Goal: Task Accomplishment & Management: Manage account settings

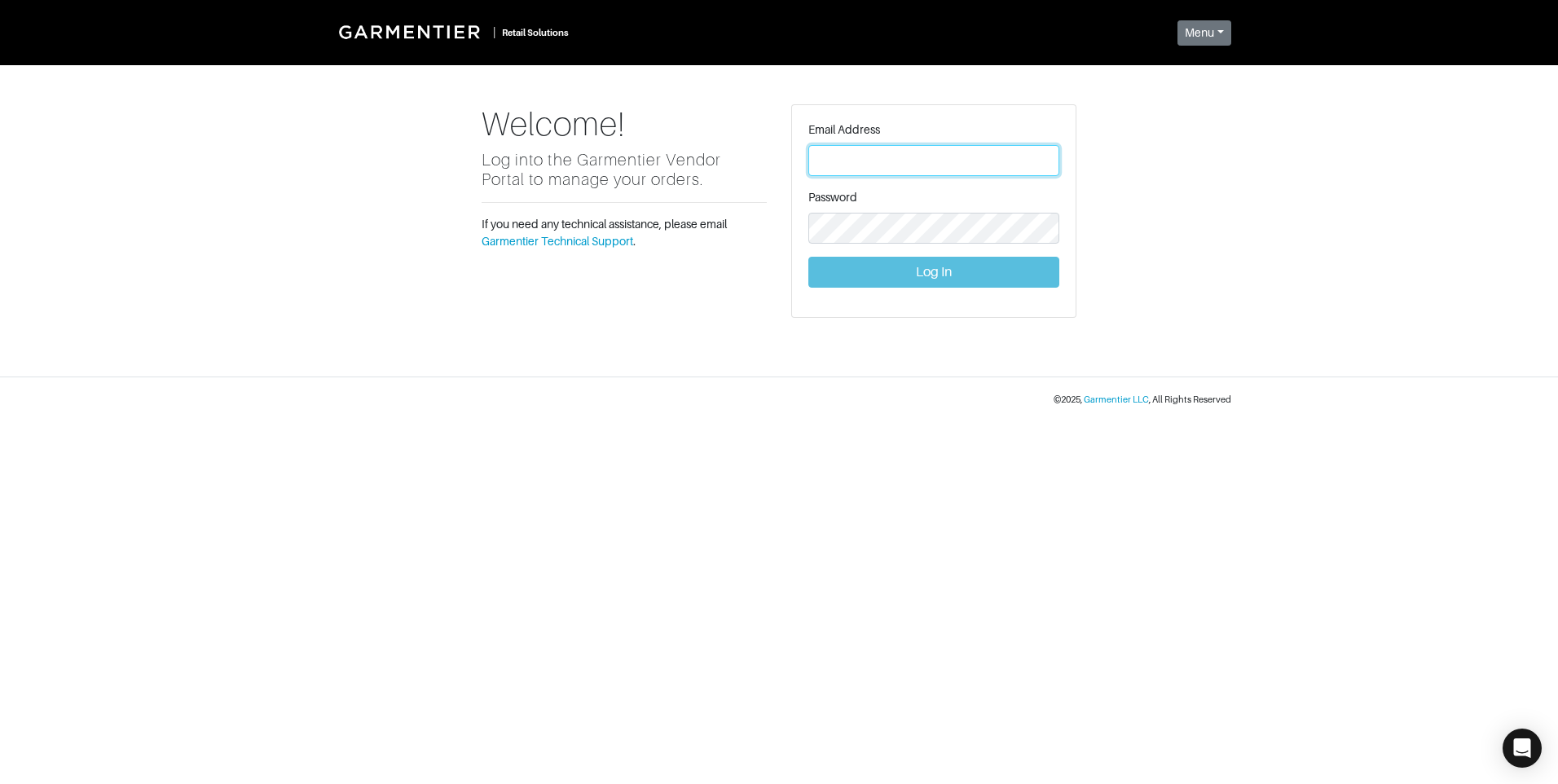
type input "[PERSON_NAME][EMAIL_ADDRESS][DOMAIN_NAME]"
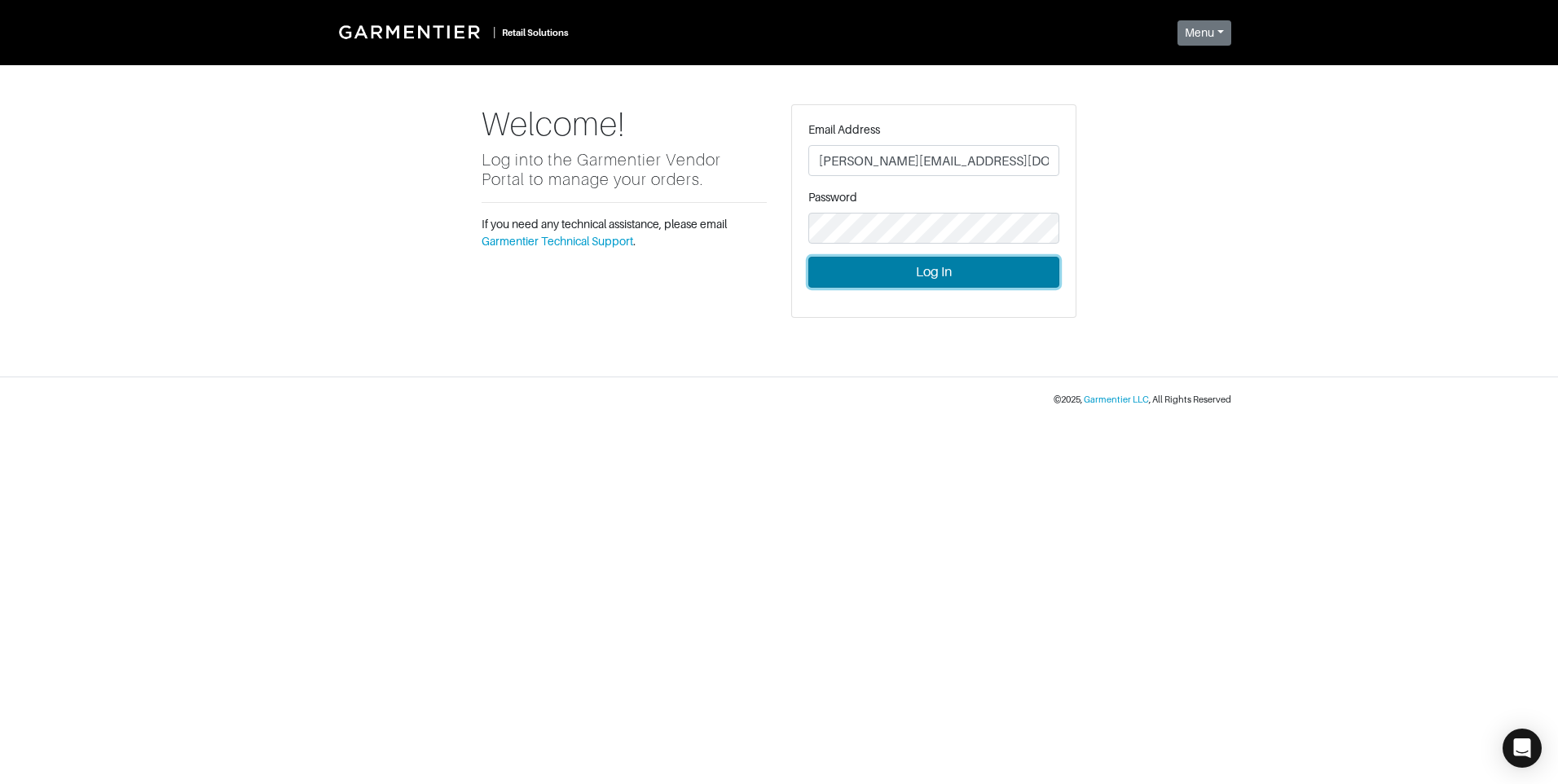
click at [938, 274] on button "Log In" at bounding box center [933, 273] width 251 height 31
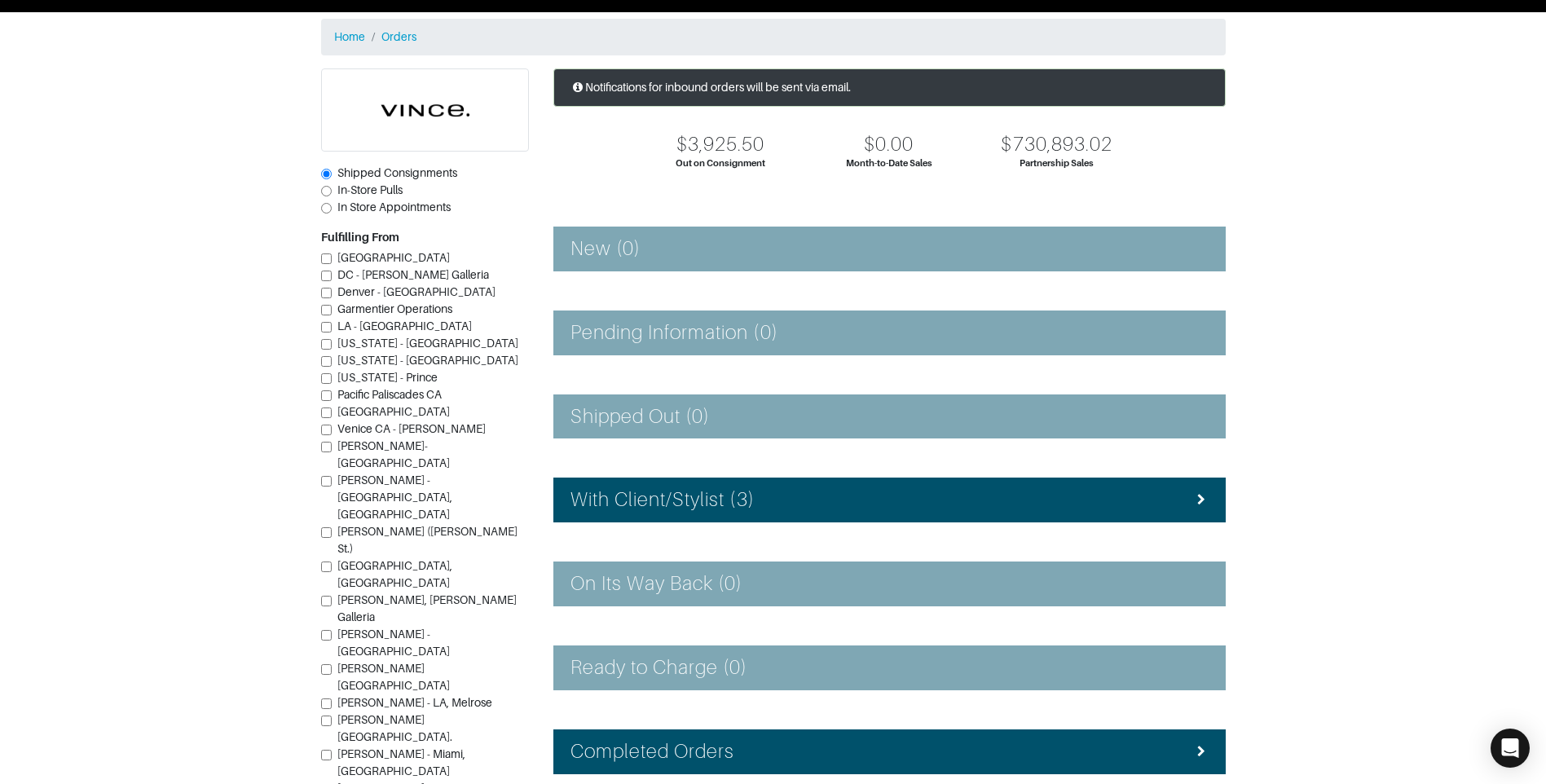
scroll to position [81, 0]
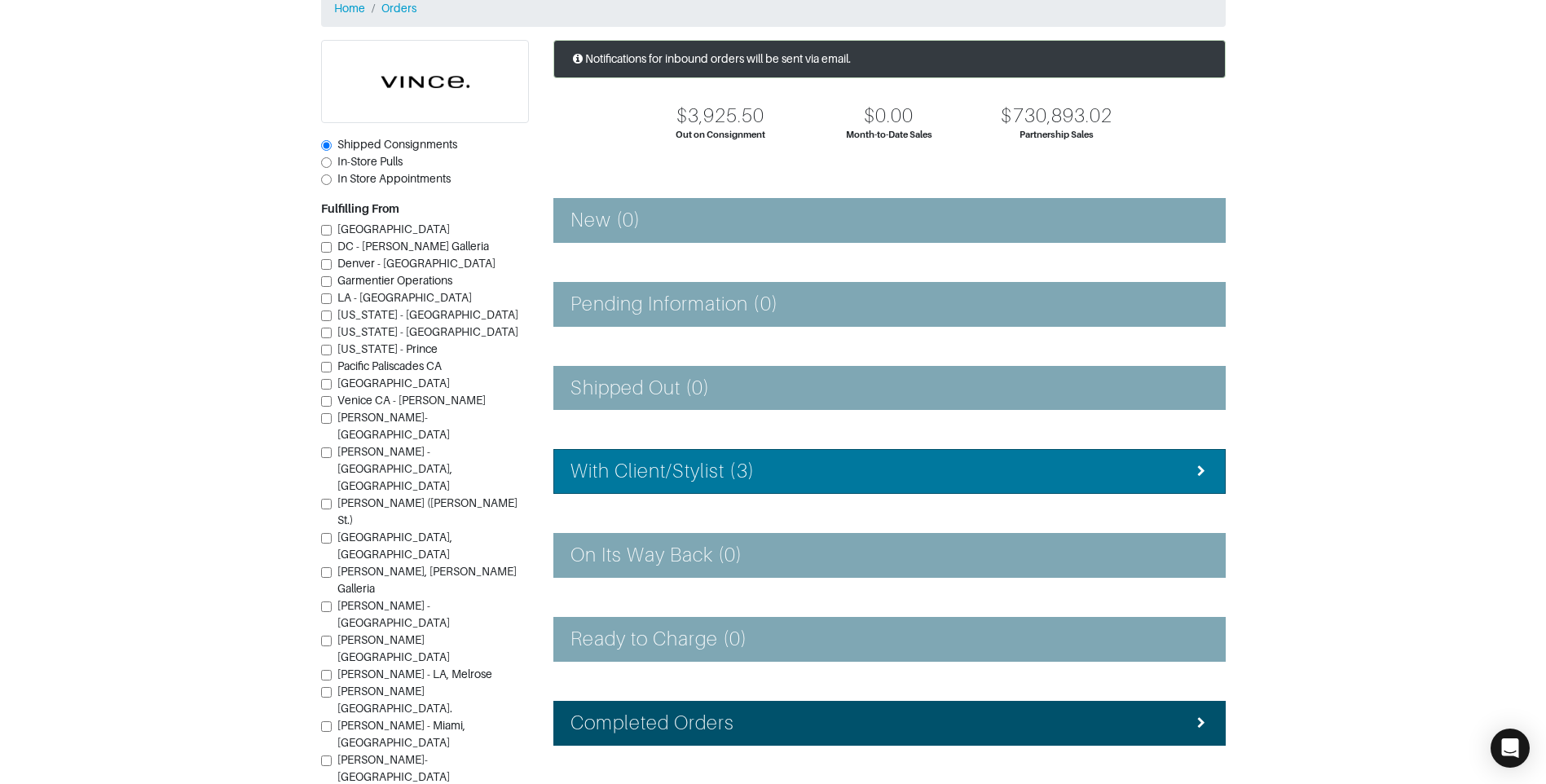
click at [792, 457] on li "With Client/Stylist (3)" at bounding box center [889, 471] width 672 height 45
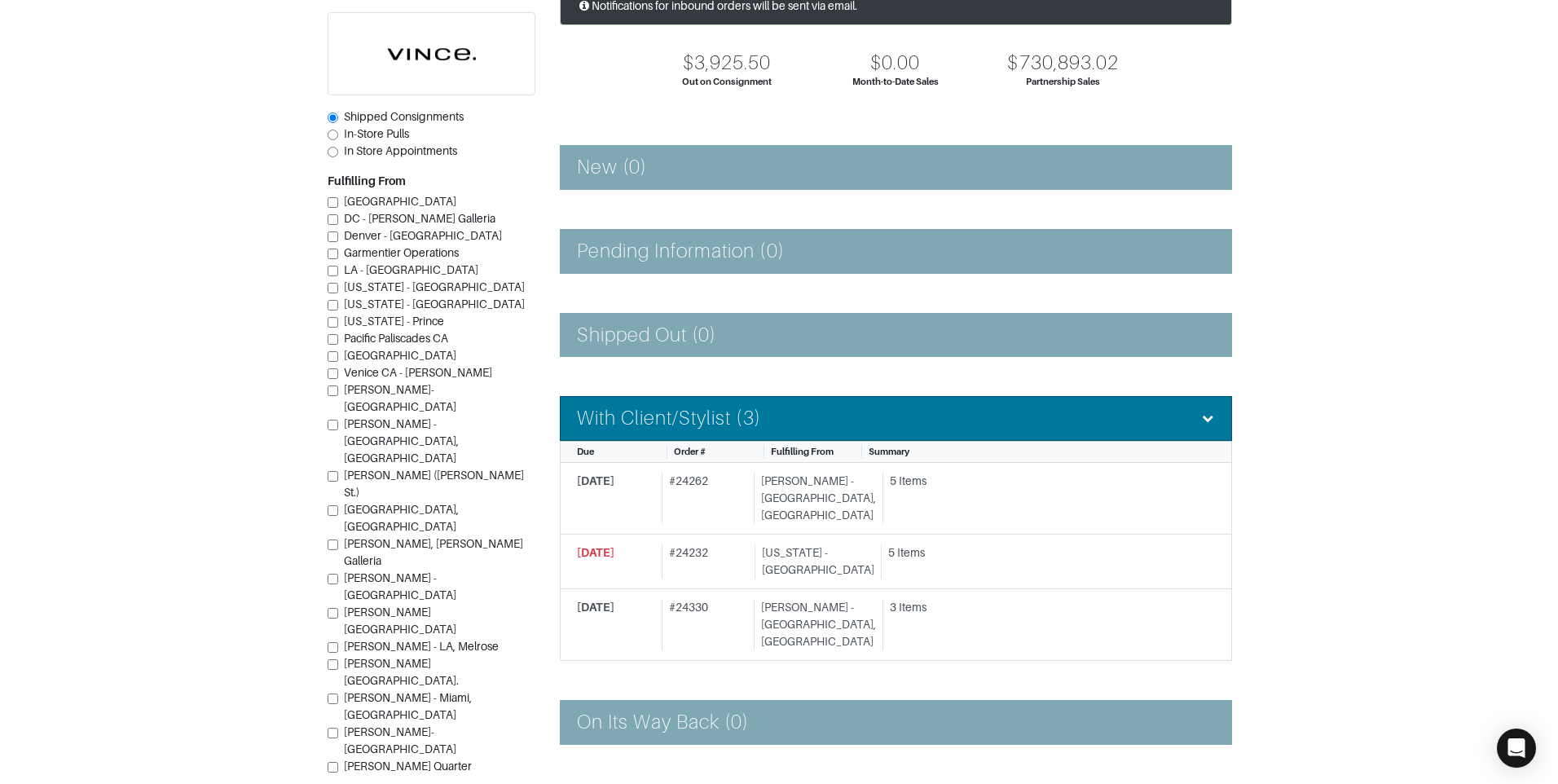
scroll to position [163, 0]
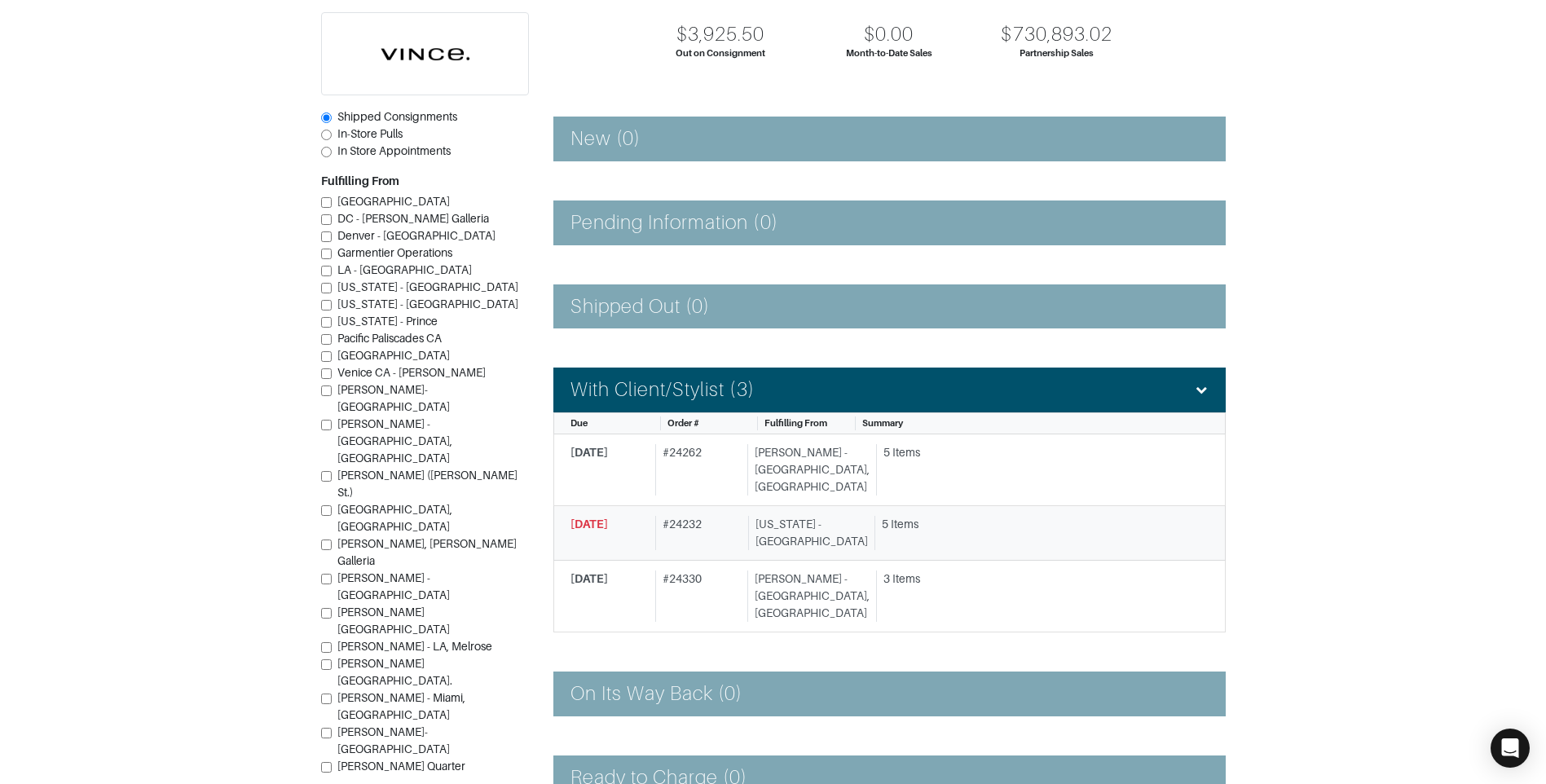
click at [908, 516] on div "5 Items" at bounding box center [1039, 524] width 315 height 17
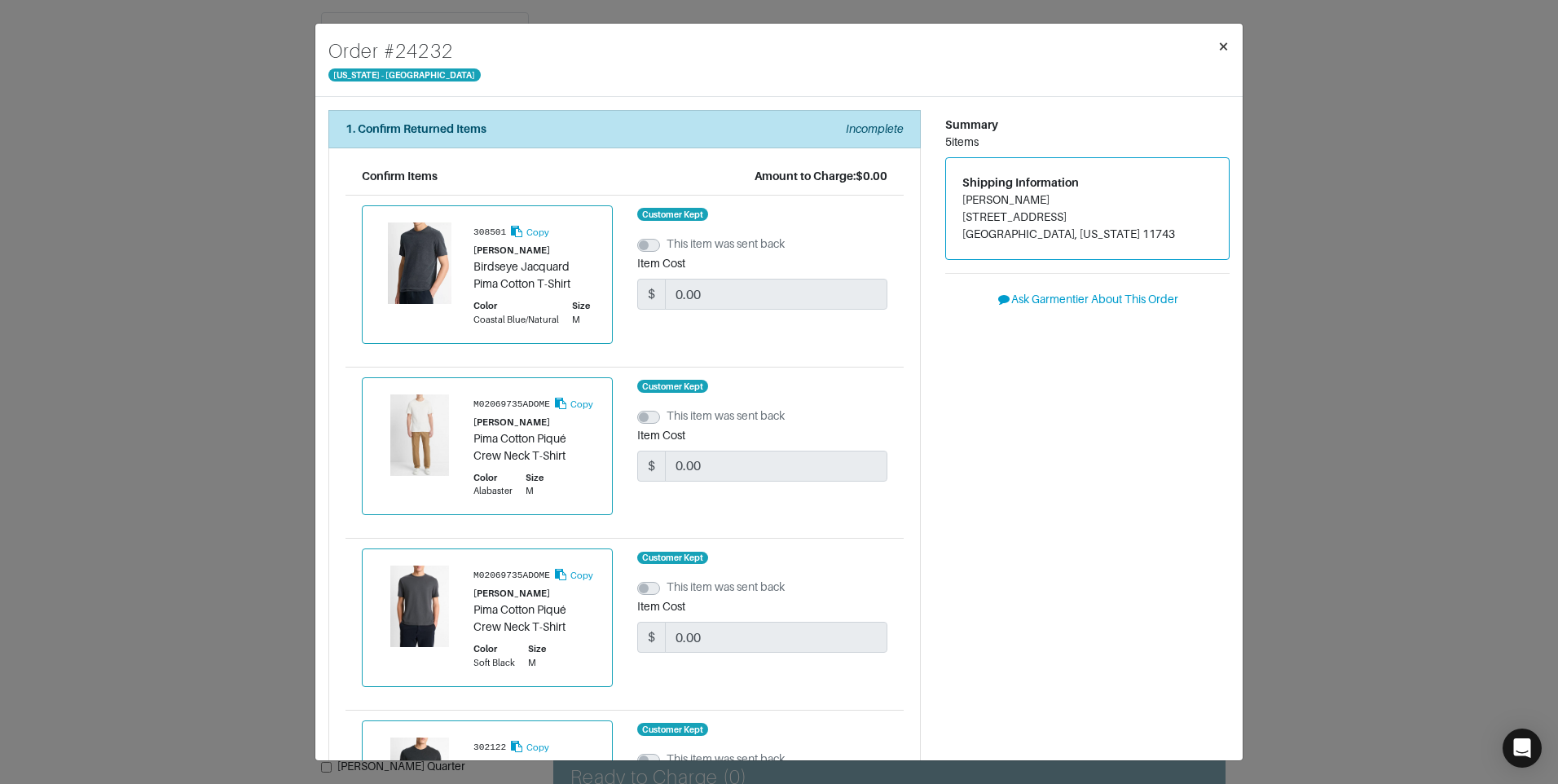
click at [1228, 39] on button "×" at bounding box center [1223, 46] width 38 height 46
